Goal: Find specific page/section: Find specific page/section

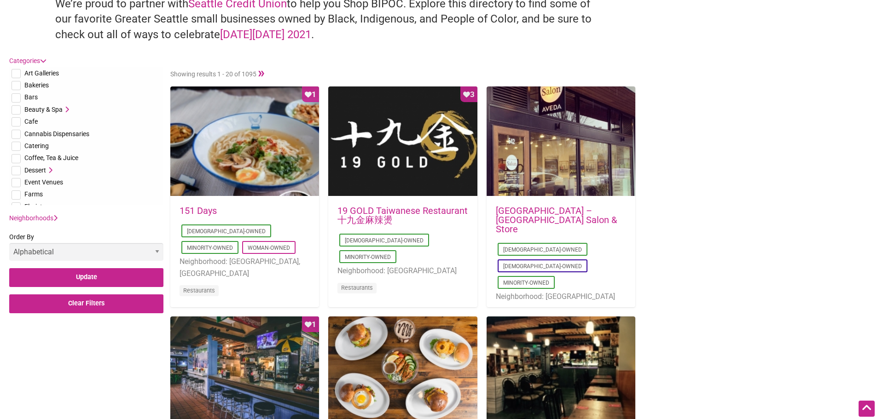
scroll to position [46, 0]
click at [18, 77] on input "checkbox" at bounding box center [16, 75] width 9 height 9
checkbox input "true"
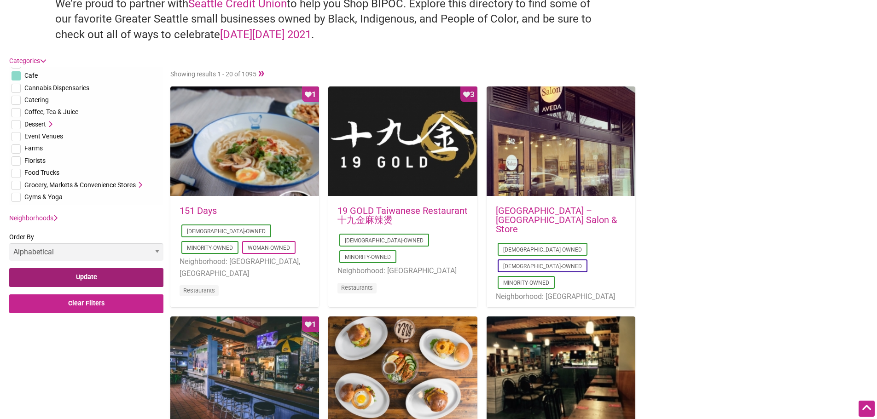
click at [146, 281] on input "Update" at bounding box center [86, 277] width 154 height 19
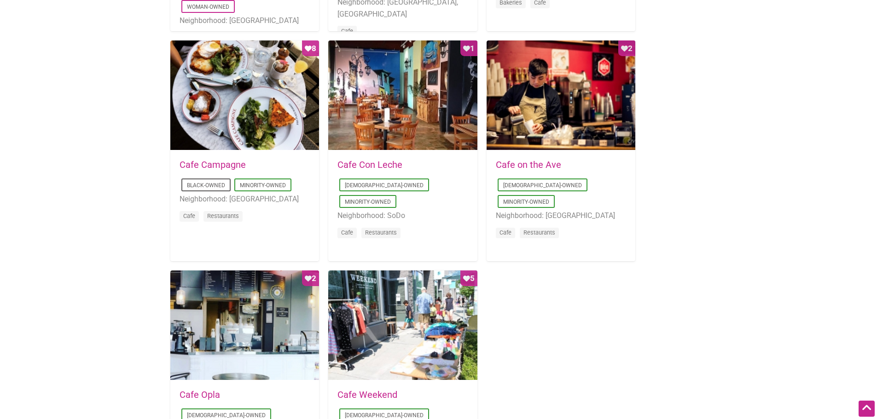
scroll to position [1704, 0]
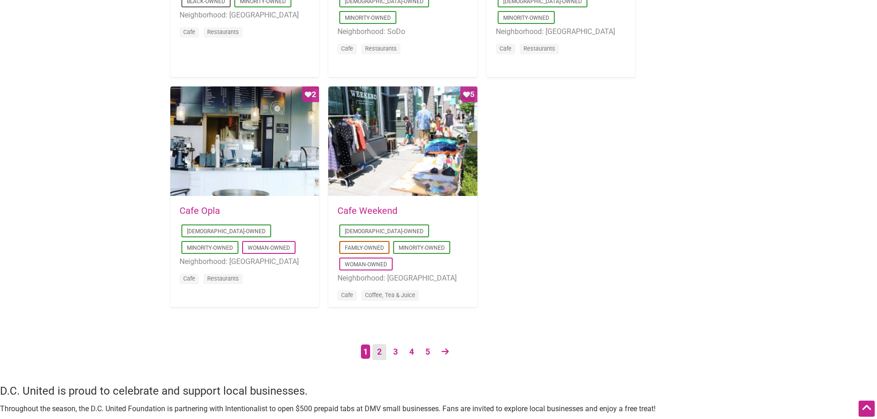
click at [378, 354] on link "2" at bounding box center [379, 352] width 14 height 16
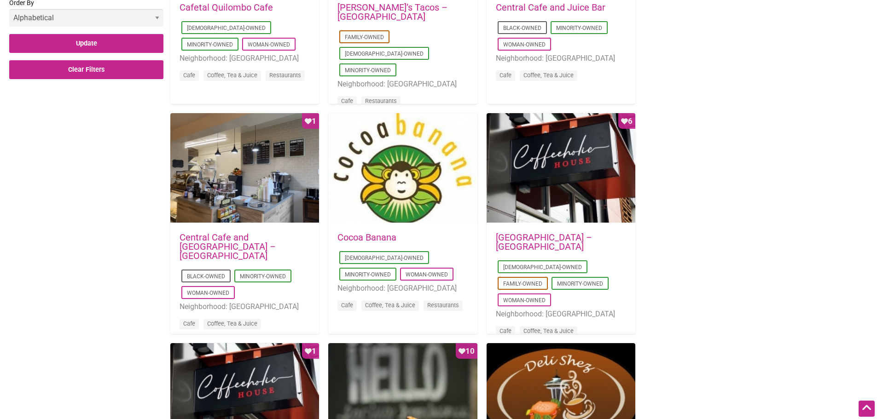
scroll to position [368, 0]
